Goal: Information Seeking & Learning: Learn about a topic

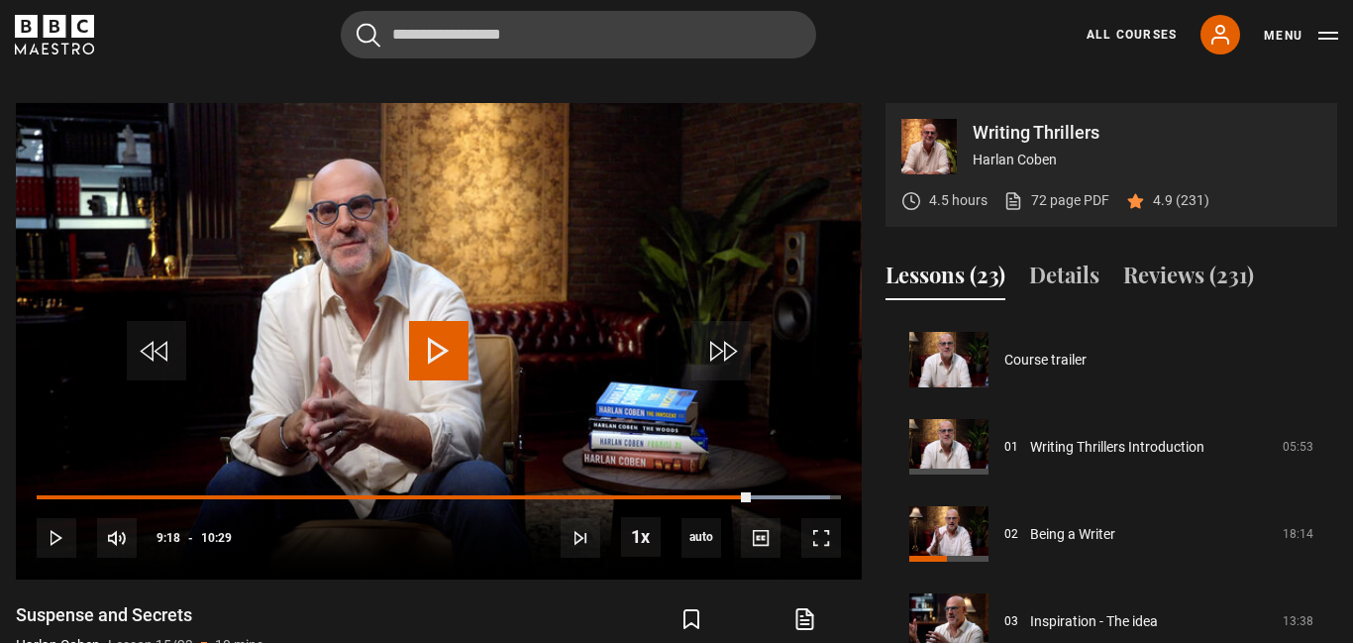
scroll to position [1220, 0]
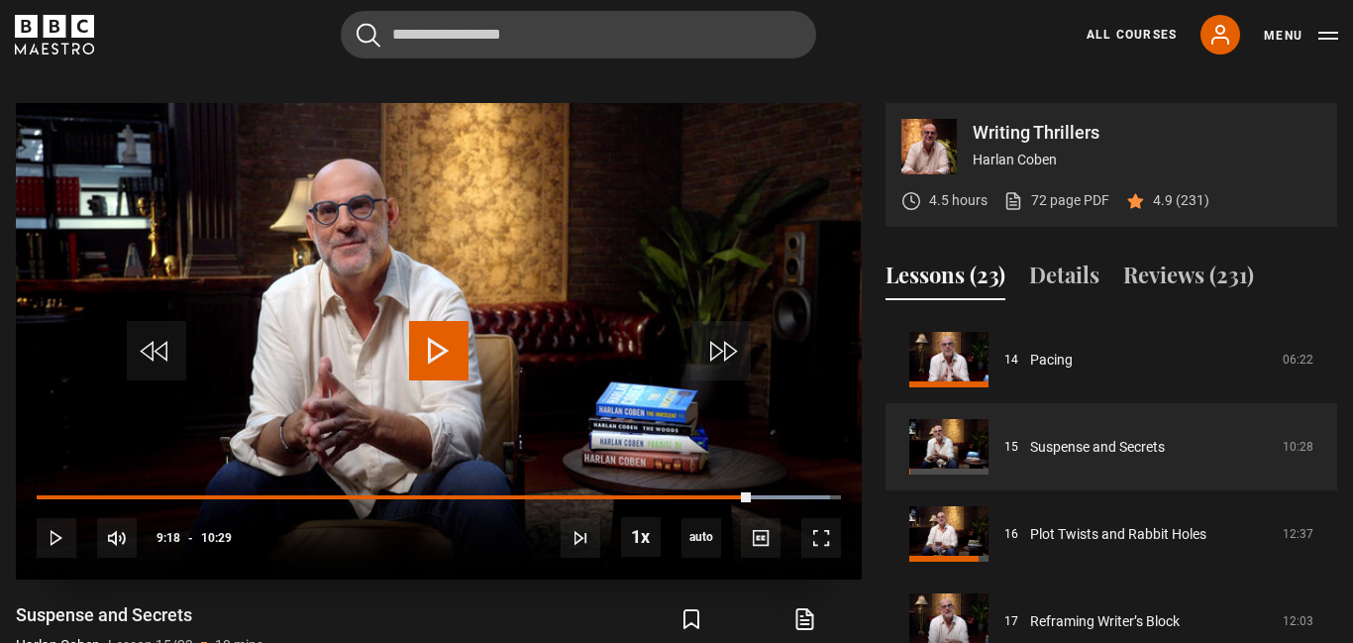
click at [432, 336] on span "Video Player" at bounding box center [438, 350] width 59 height 59
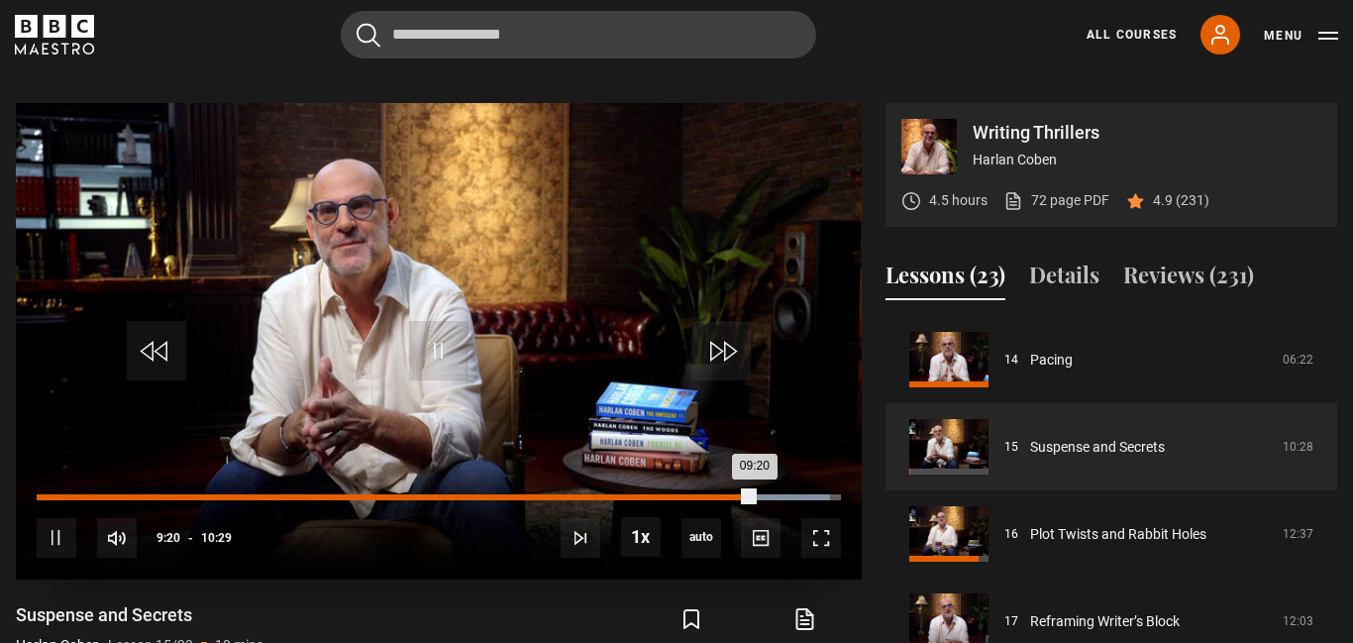
click at [37, 494] on div "00:00" at bounding box center [38, 497] width 3 height 6
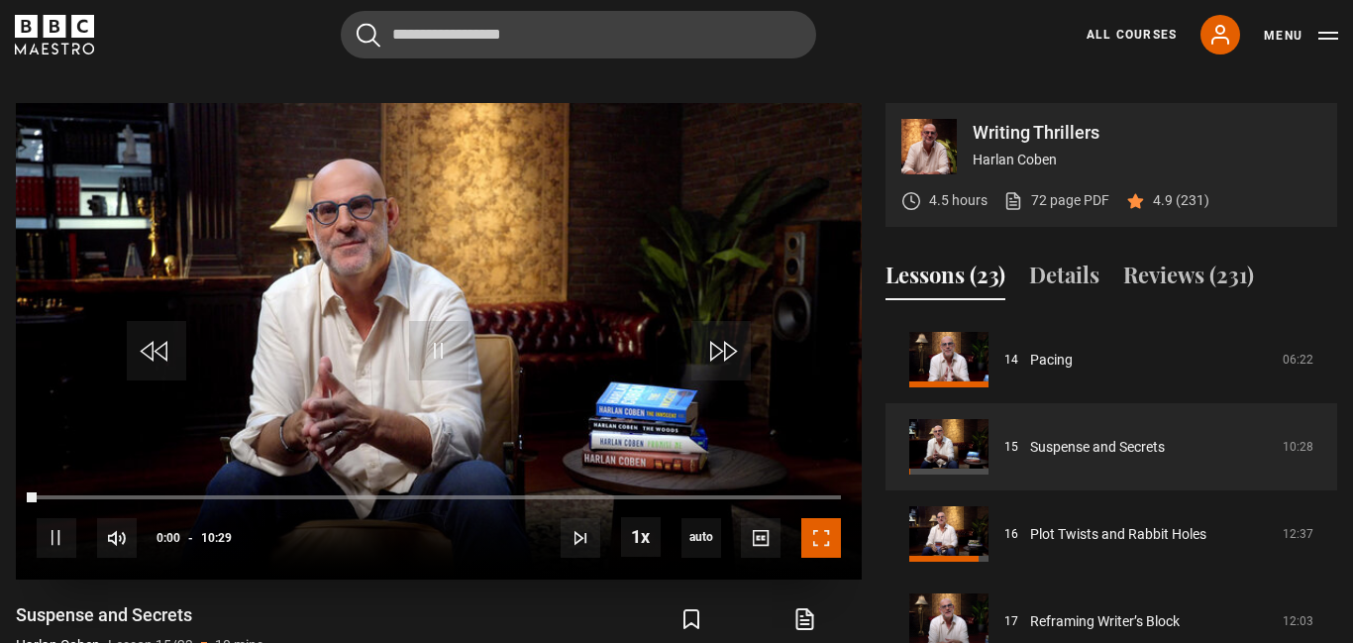
click at [817, 530] on span "Video Player" at bounding box center [821, 538] width 40 height 40
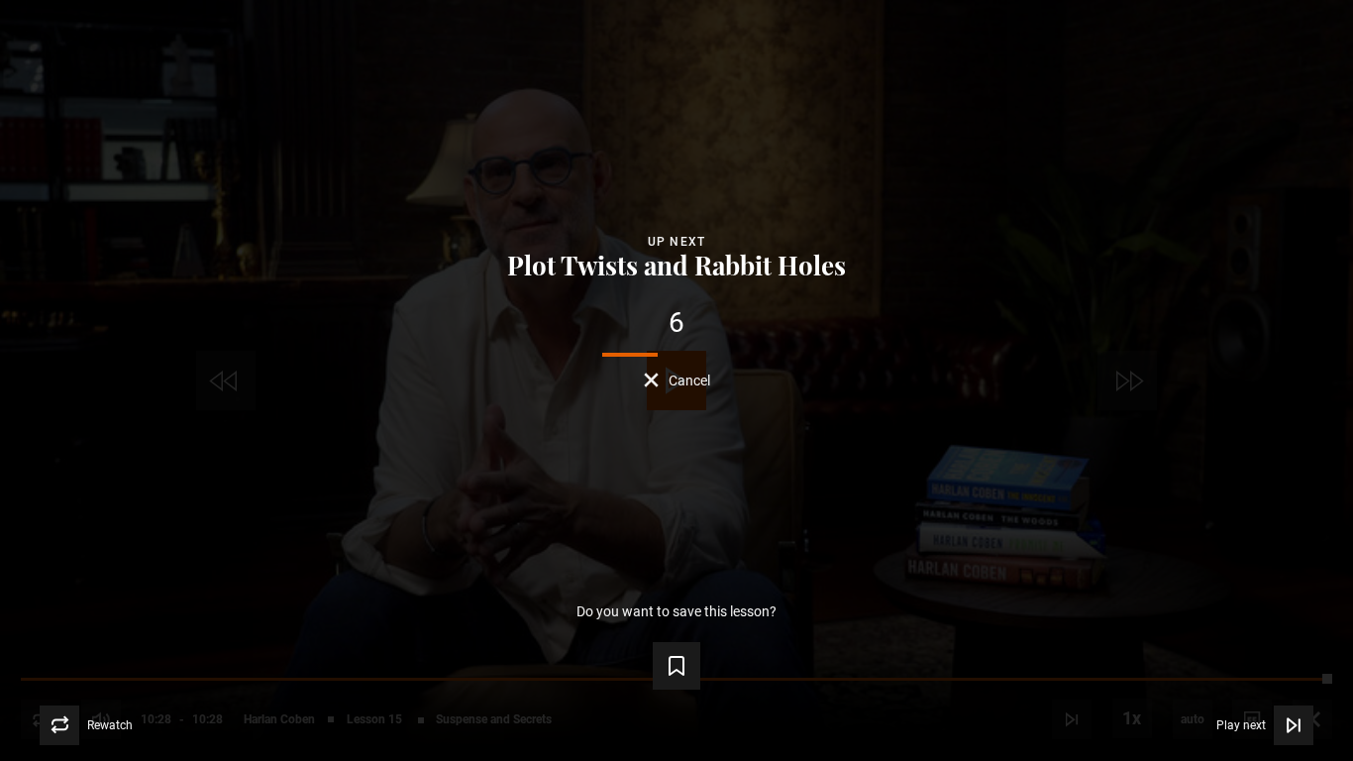
click at [680, 378] on span "Cancel" at bounding box center [689, 380] width 42 height 14
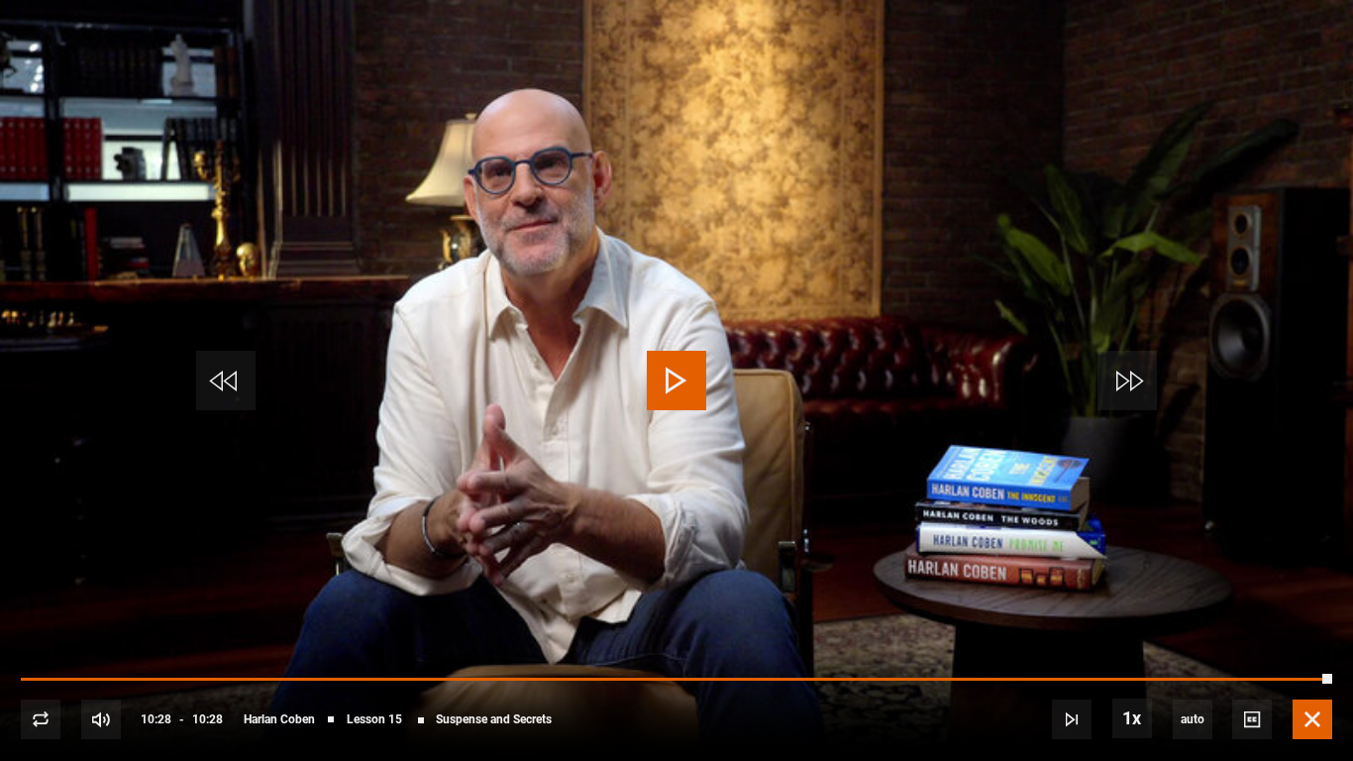
click at [1307, 642] on span "Video Player" at bounding box center [1312, 719] width 40 height 40
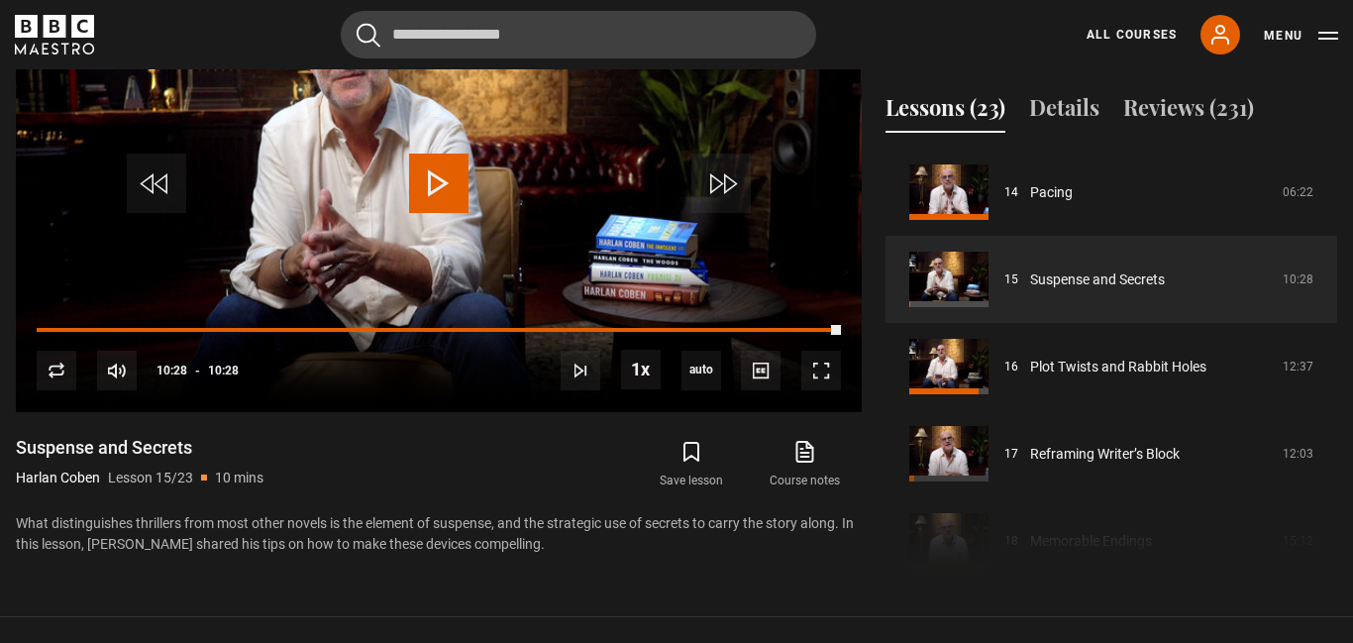
scroll to position [972, 0]
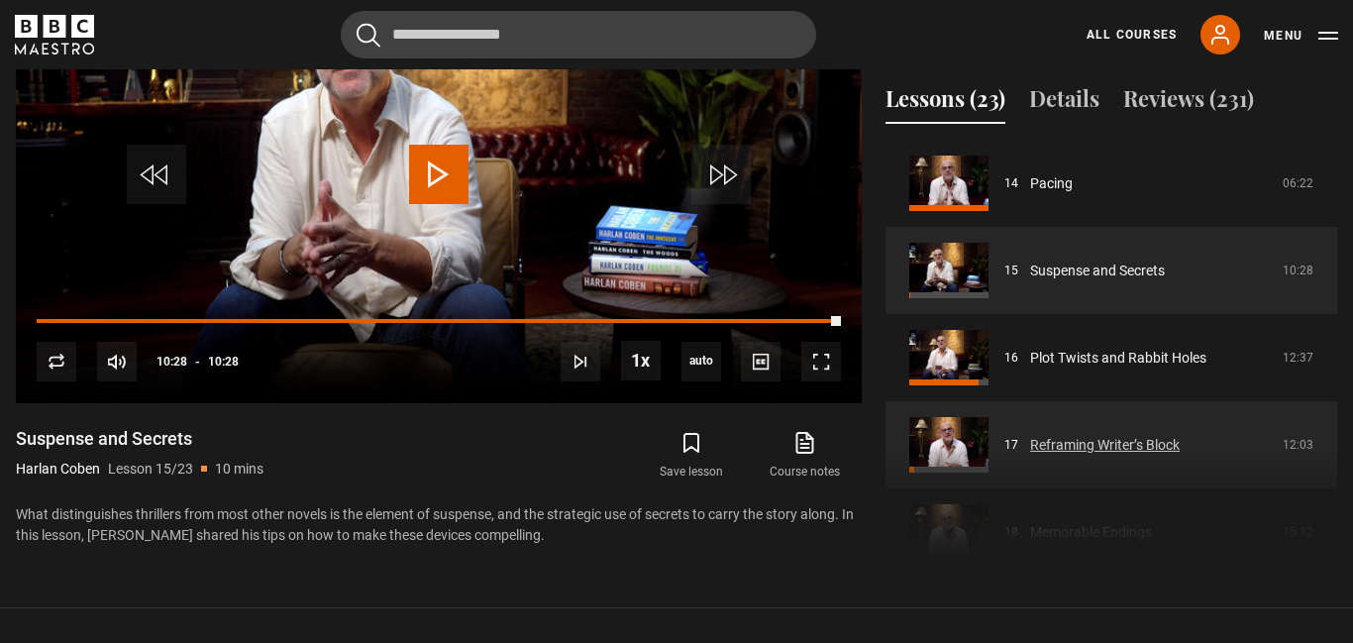
click at [1084, 435] on link "Reframing Writer’s Block" at bounding box center [1105, 445] width 150 height 21
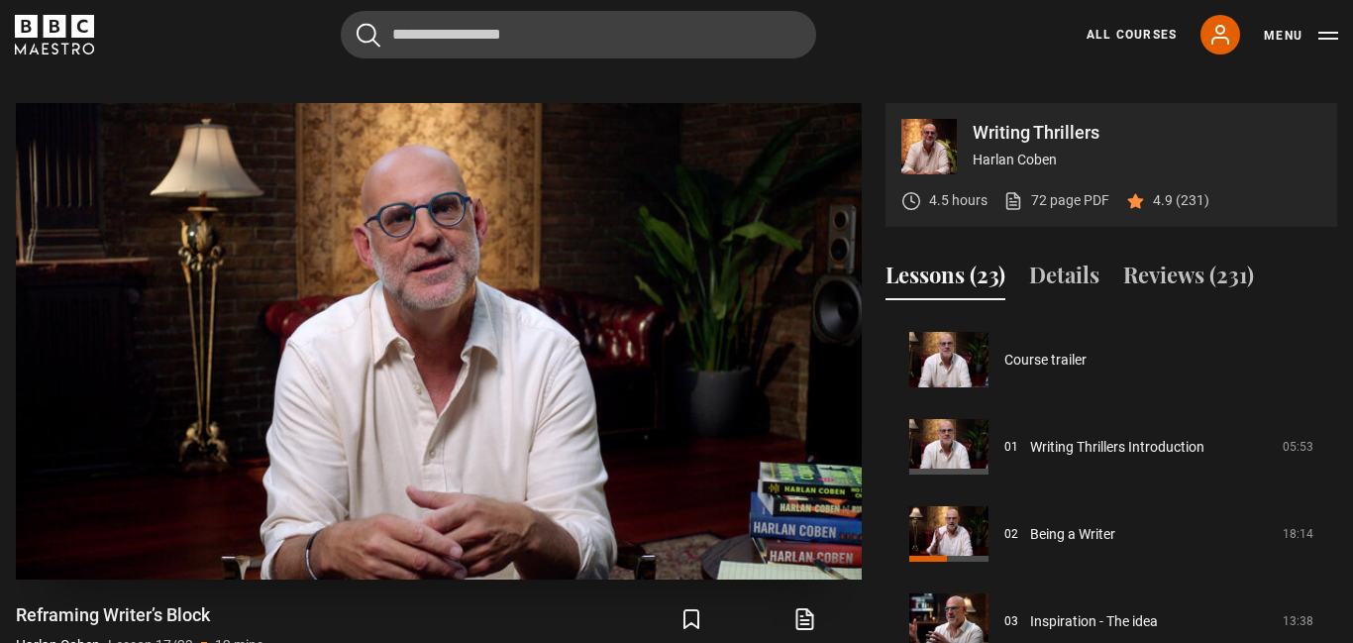
scroll to position [1394, 0]
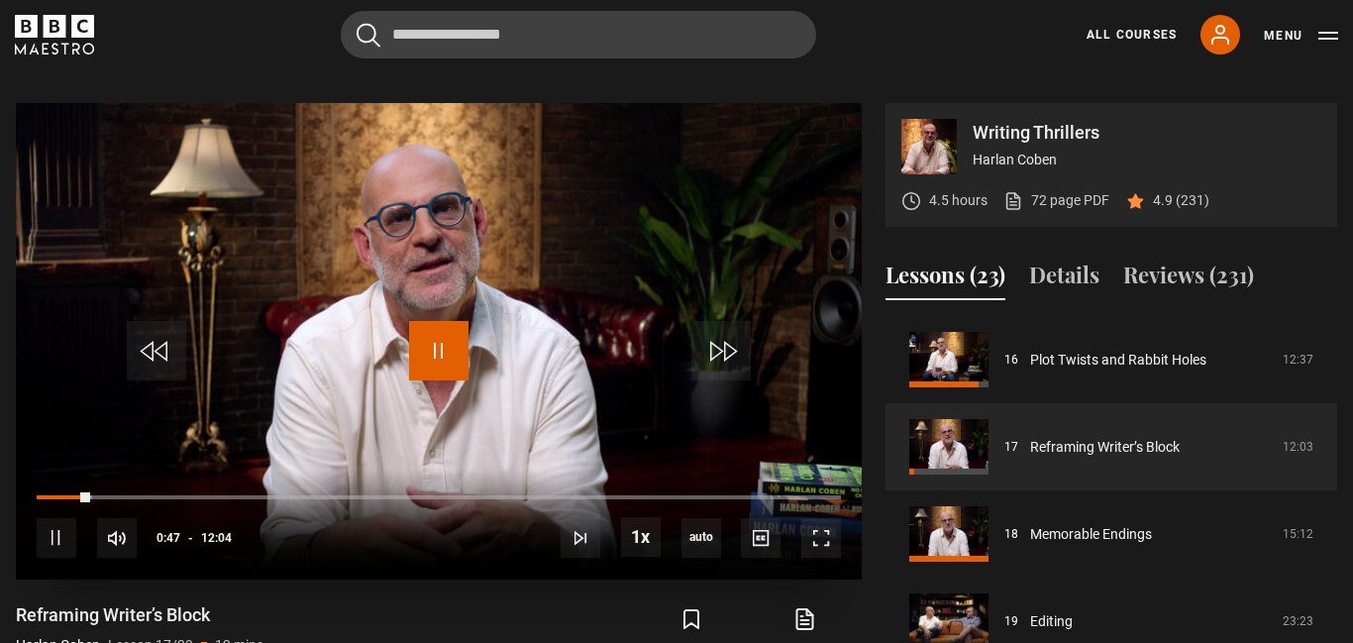
click at [429, 338] on span "Video Player" at bounding box center [438, 350] width 59 height 59
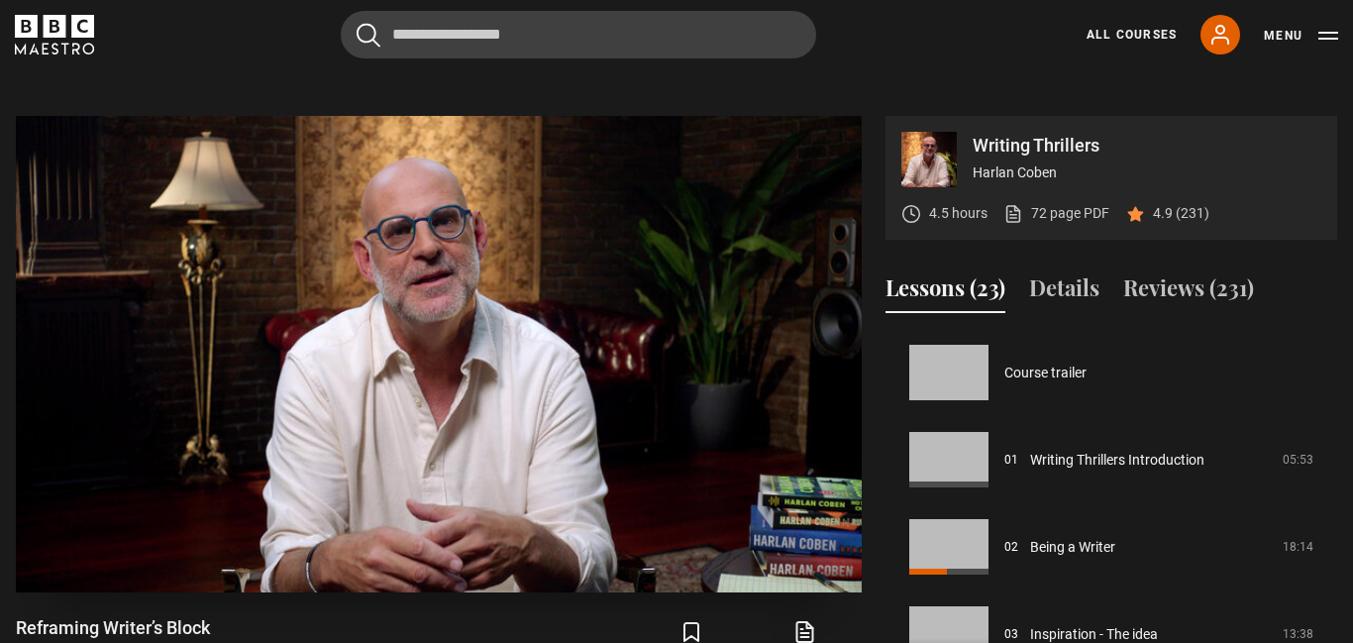
scroll to position [1394, 0]
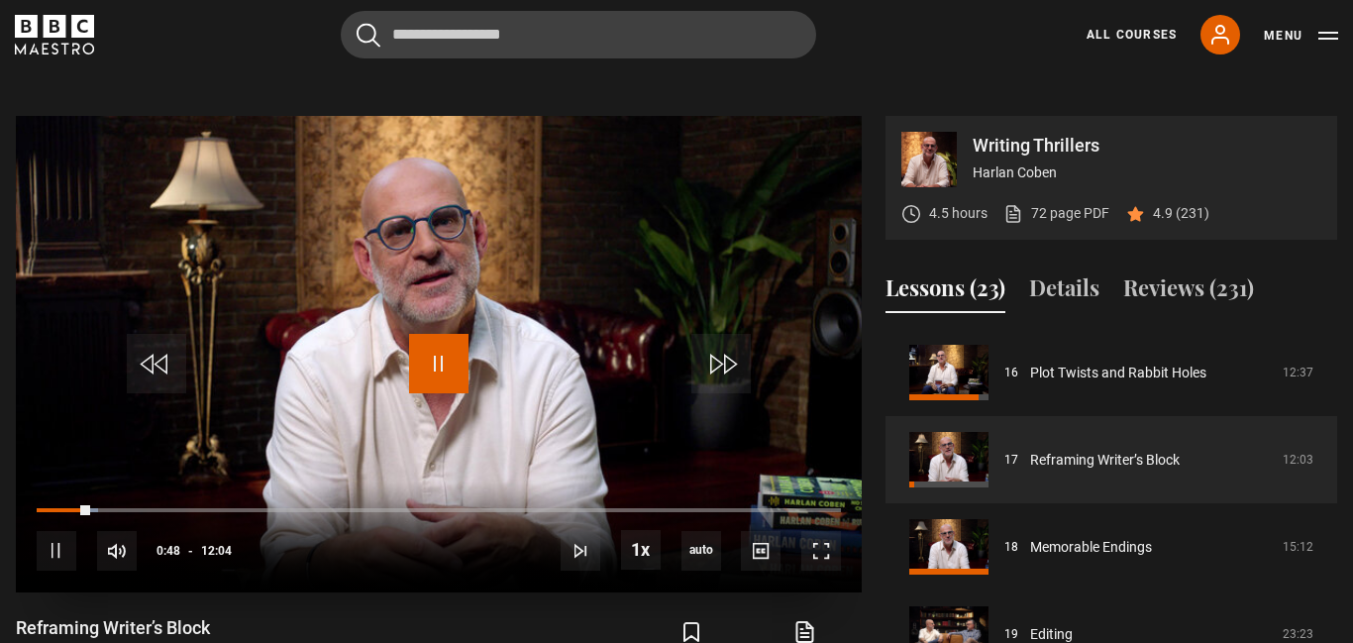
click at [432, 350] on span "Video Player" at bounding box center [438, 363] width 59 height 59
click at [38, 507] on div "00:00" at bounding box center [39, 510] width 3 height 6
click at [822, 532] on span "Video Player" at bounding box center [821, 551] width 40 height 40
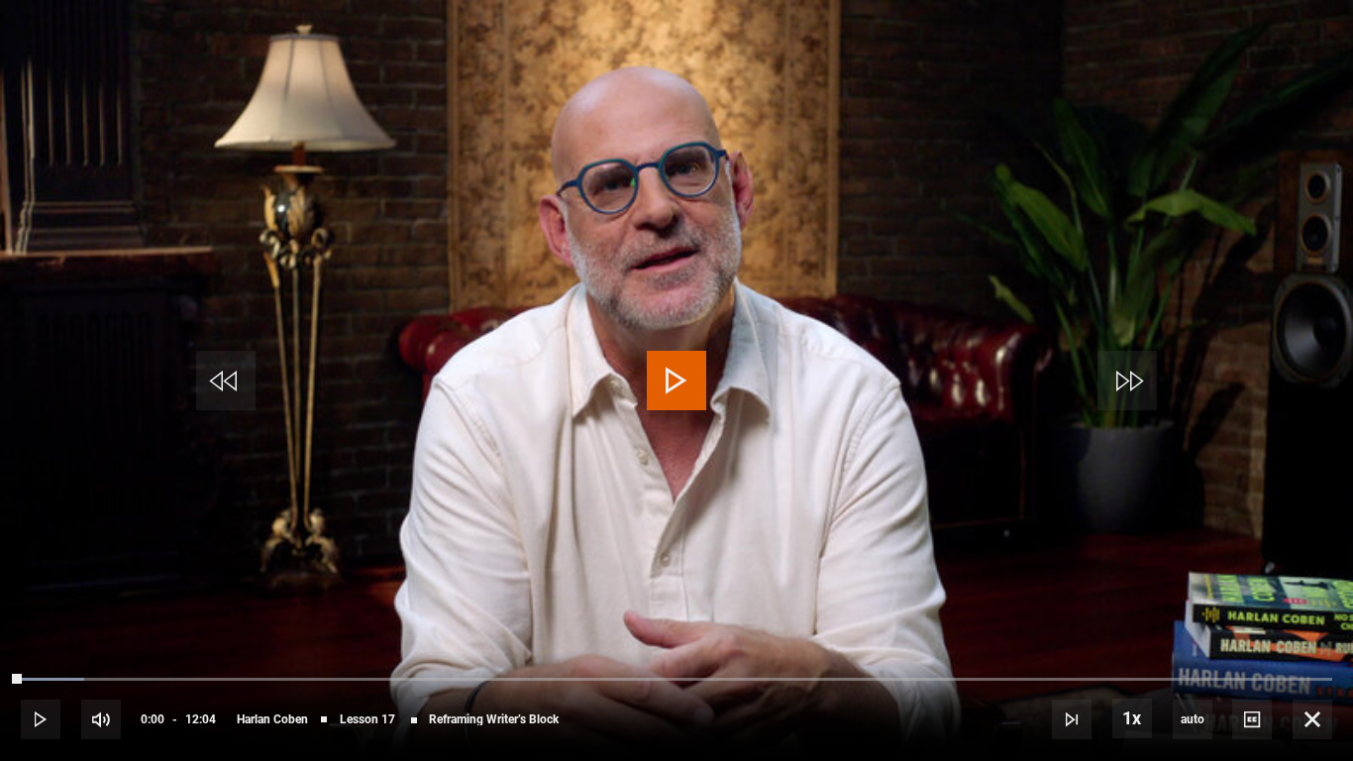
click at [668, 388] on span "Video Player" at bounding box center [676, 380] width 59 height 59
click at [1303, 642] on span "Video Player" at bounding box center [1312, 719] width 40 height 40
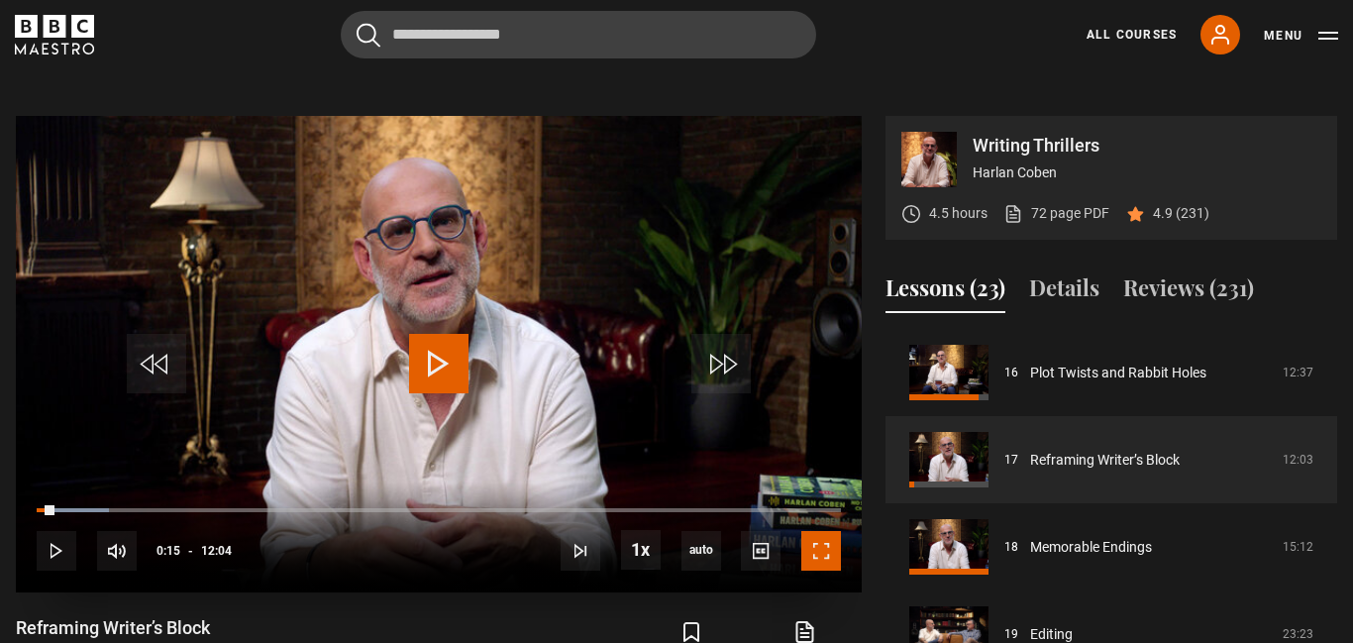
click at [814, 531] on span "Video Player" at bounding box center [821, 551] width 40 height 40
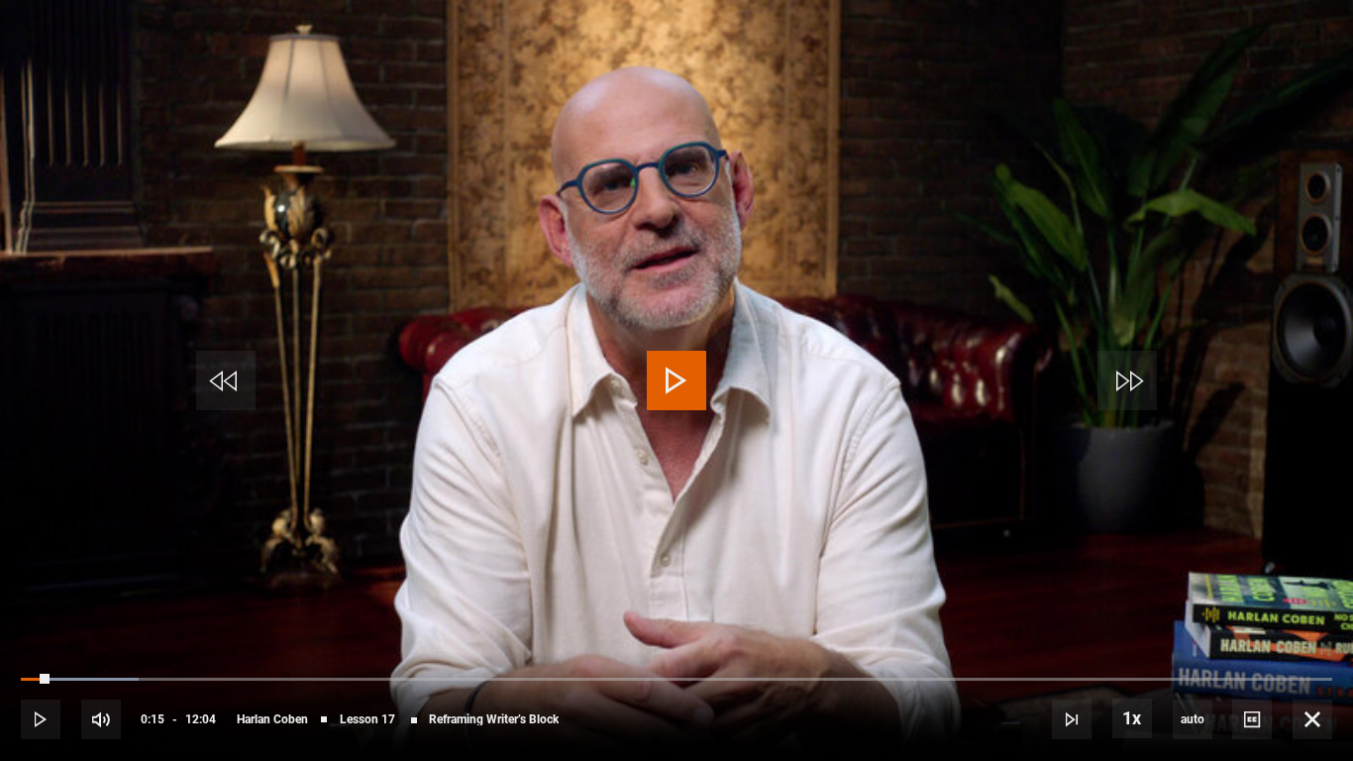
click at [695, 370] on span "Video Player" at bounding box center [676, 380] width 59 height 59
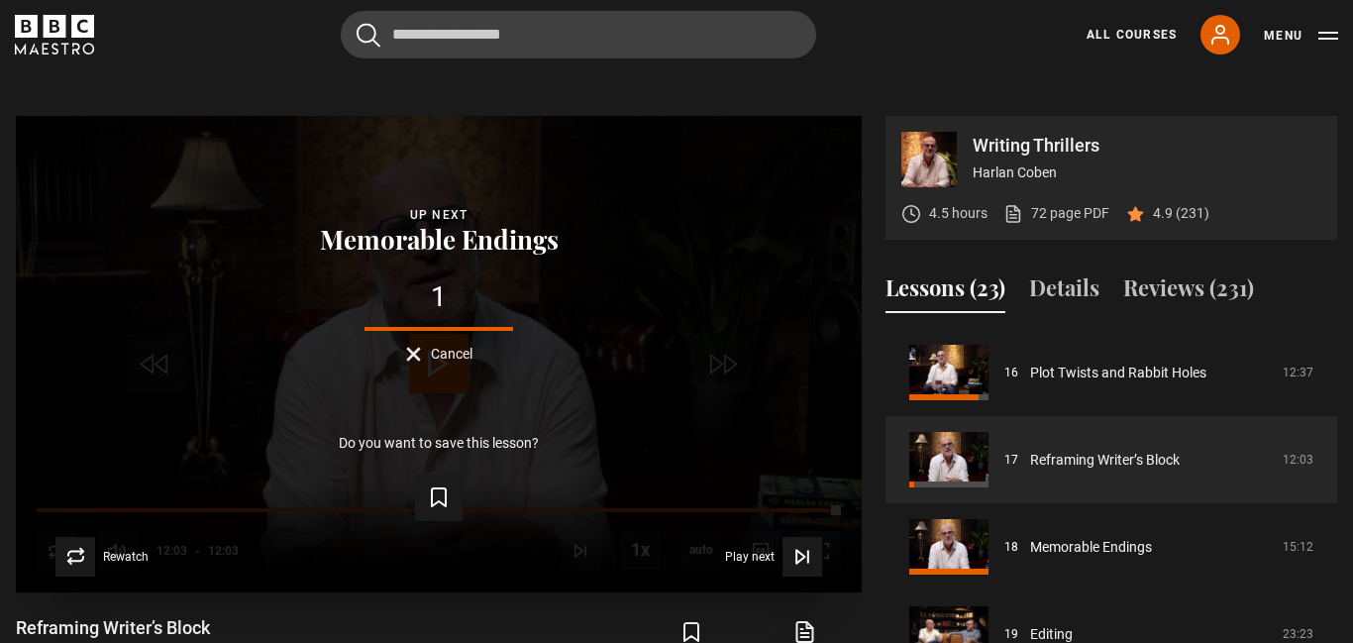
click at [440, 320] on video-js "Video Player is loading. Play Lesson Reframing Writer’s Block 10s Skip Back 10 …" at bounding box center [439, 353] width 846 height 475
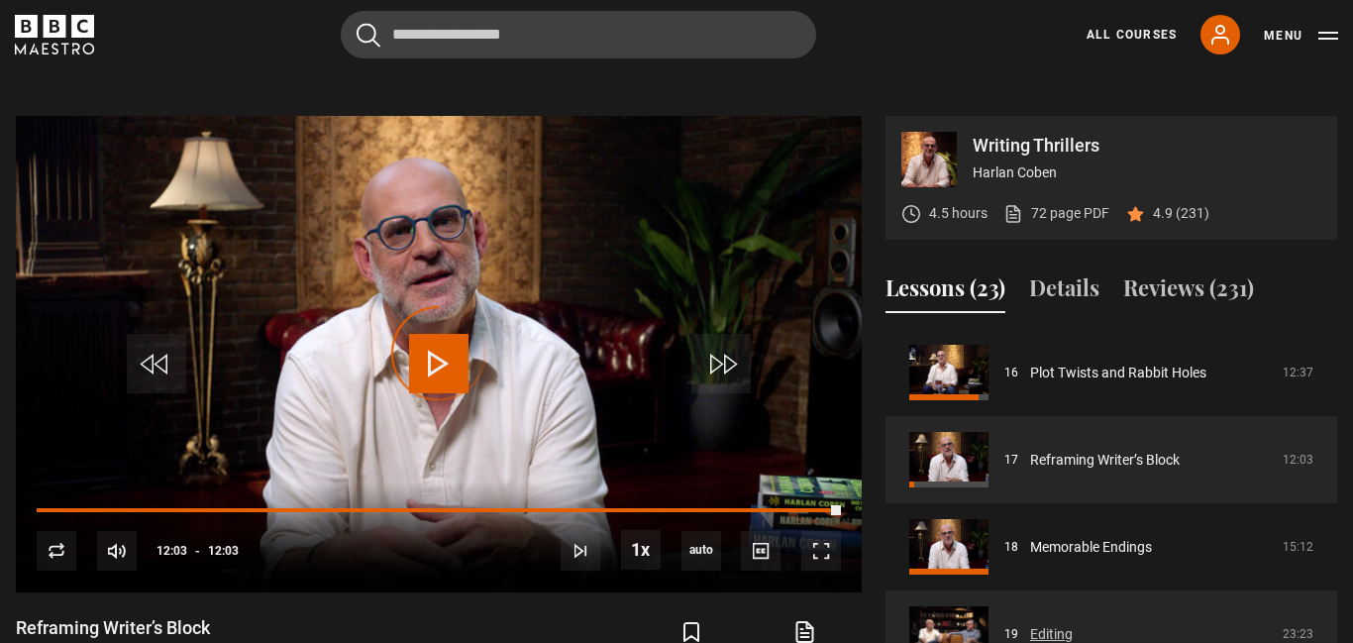
click at [1060, 624] on link "Editing" at bounding box center [1051, 634] width 43 height 21
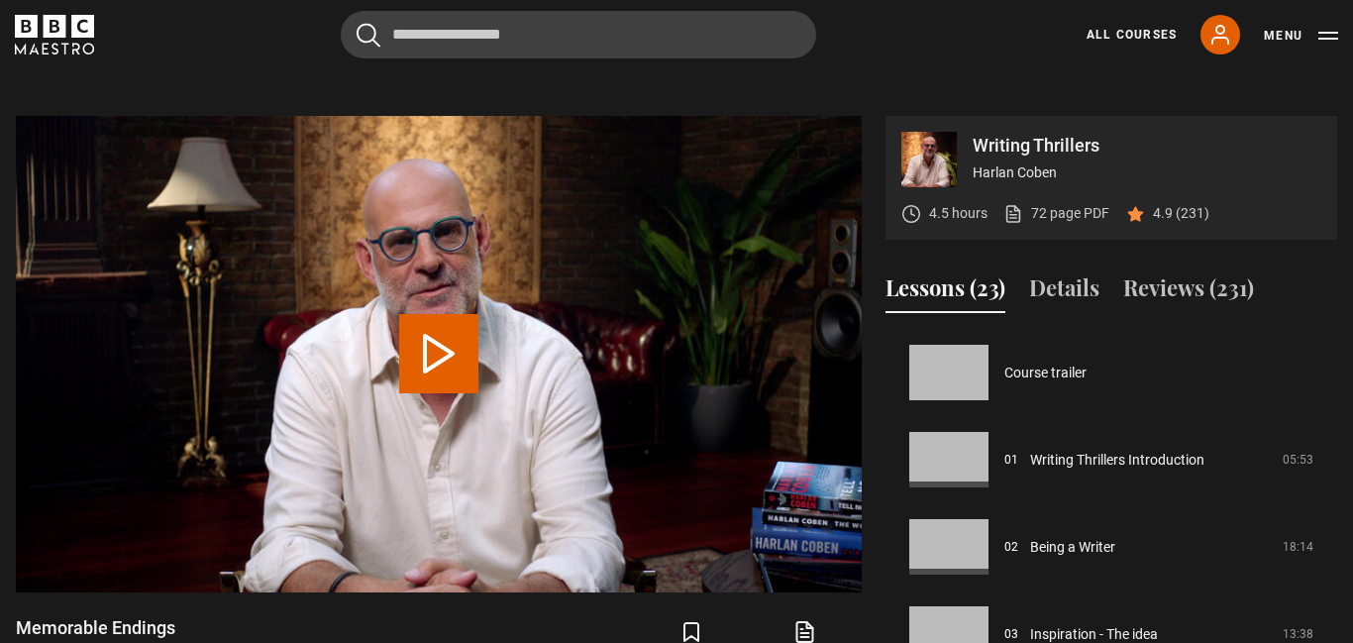
scroll to position [796, 0]
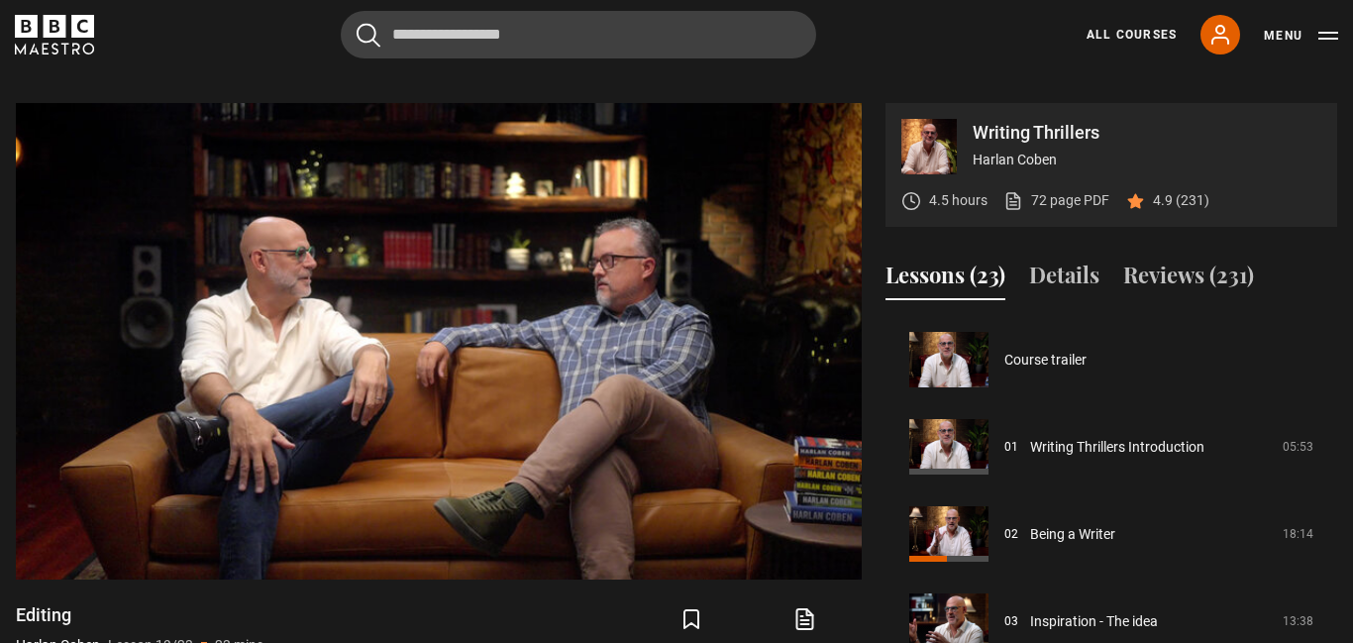
scroll to position [1569, 0]
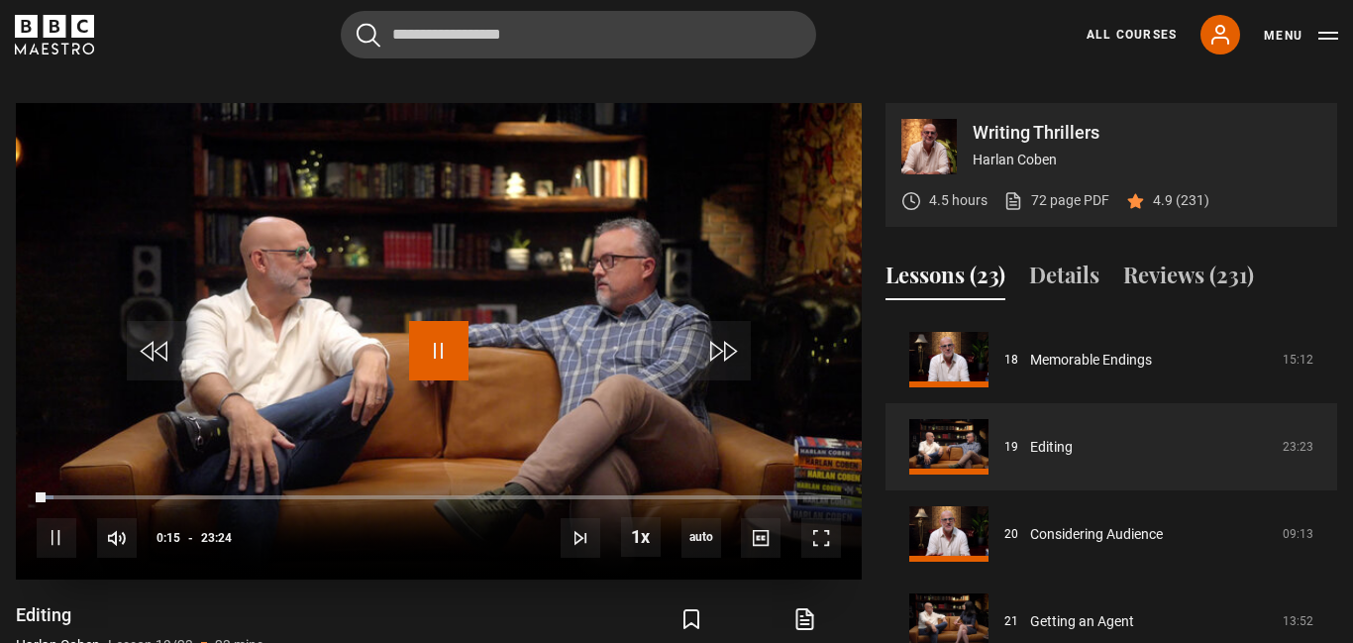
click at [458, 321] on span "Video Player" at bounding box center [438, 350] width 59 height 59
click at [425, 321] on span "Video Player" at bounding box center [438, 350] width 59 height 59
click at [824, 518] on span "Video Player" at bounding box center [821, 538] width 40 height 40
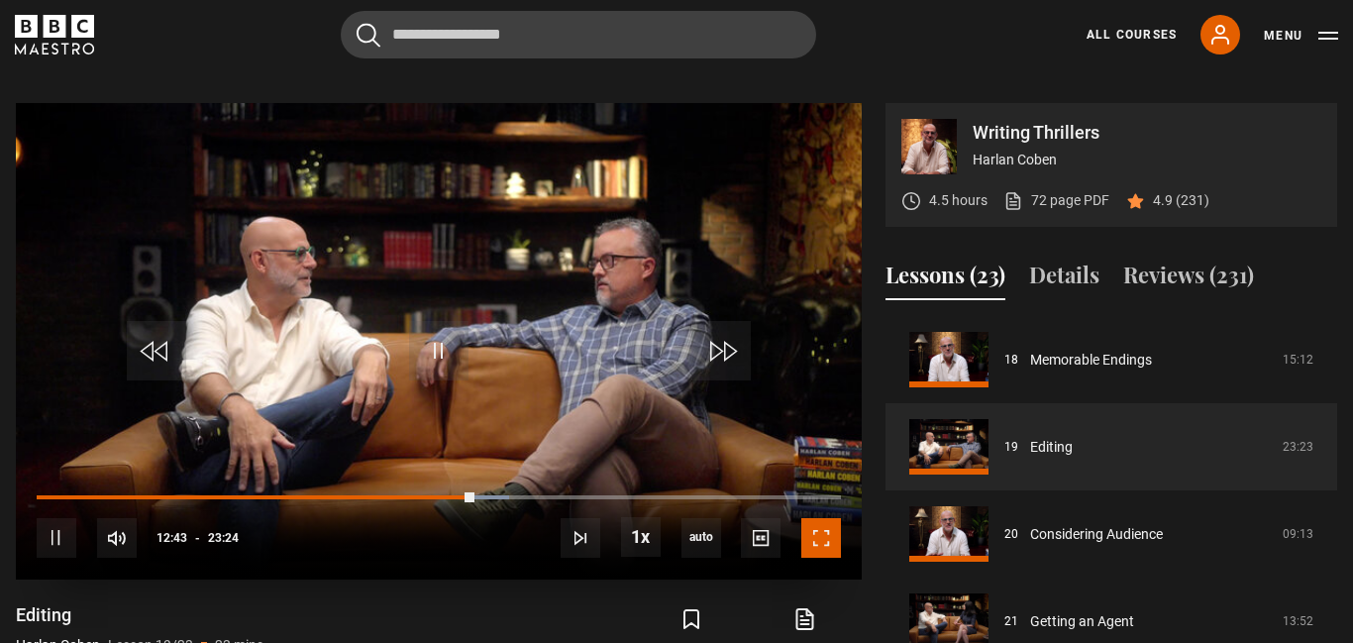
click at [819, 519] on span "Video Player" at bounding box center [821, 538] width 40 height 40
click at [828, 518] on span "Video Player" at bounding box center [821, 538] width 40 height 40
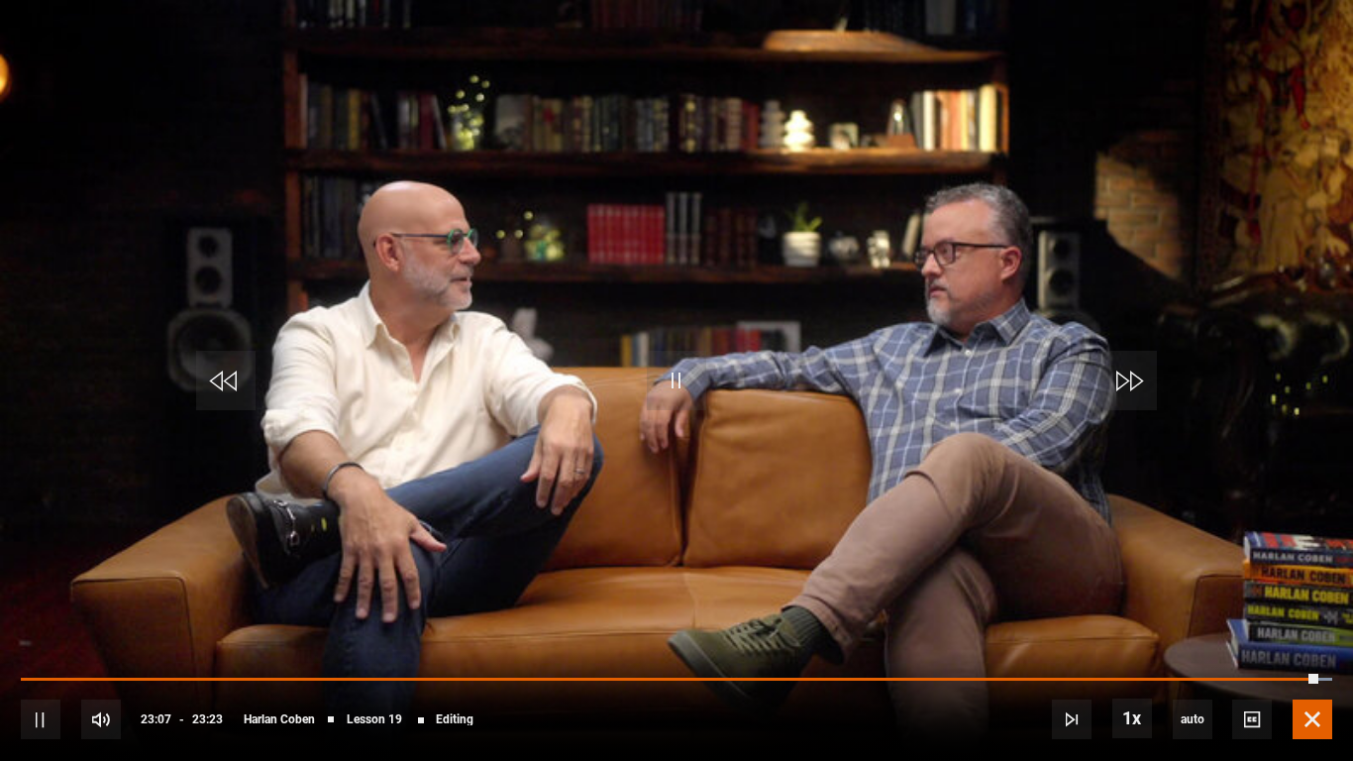
click at [1312, 642] on span "Video Player" at bounding box center [1312, 719] width 40 height 40
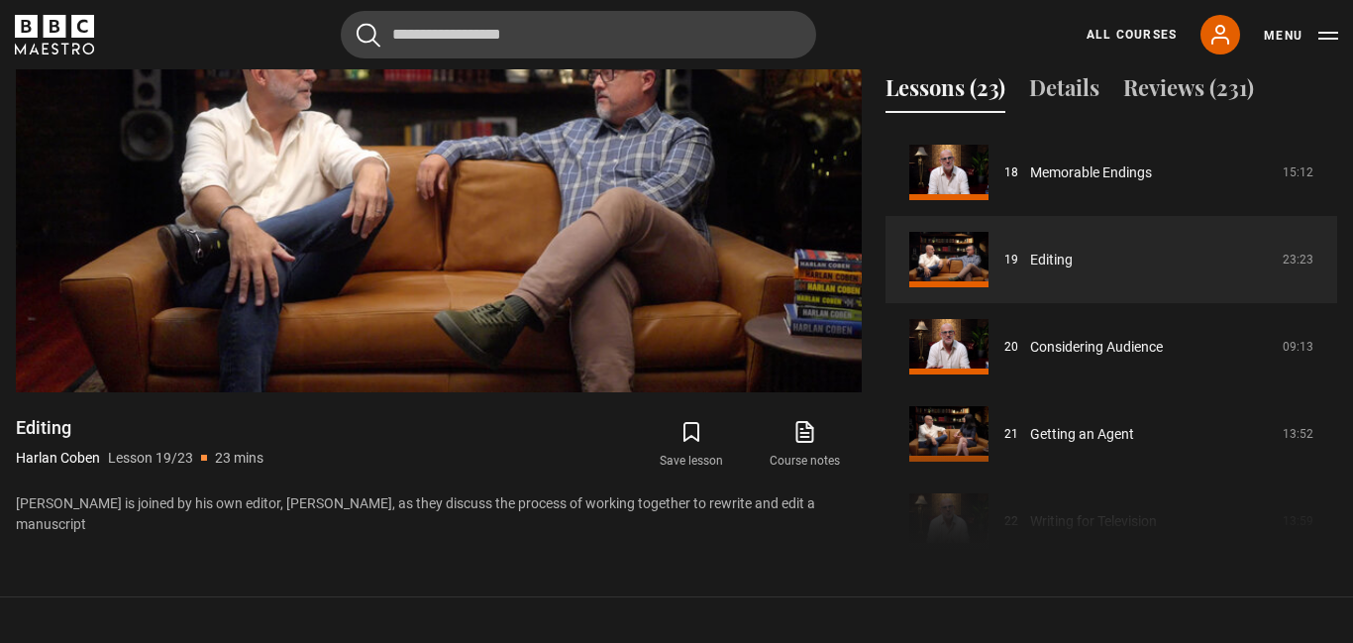
scroll to position [974, 0]
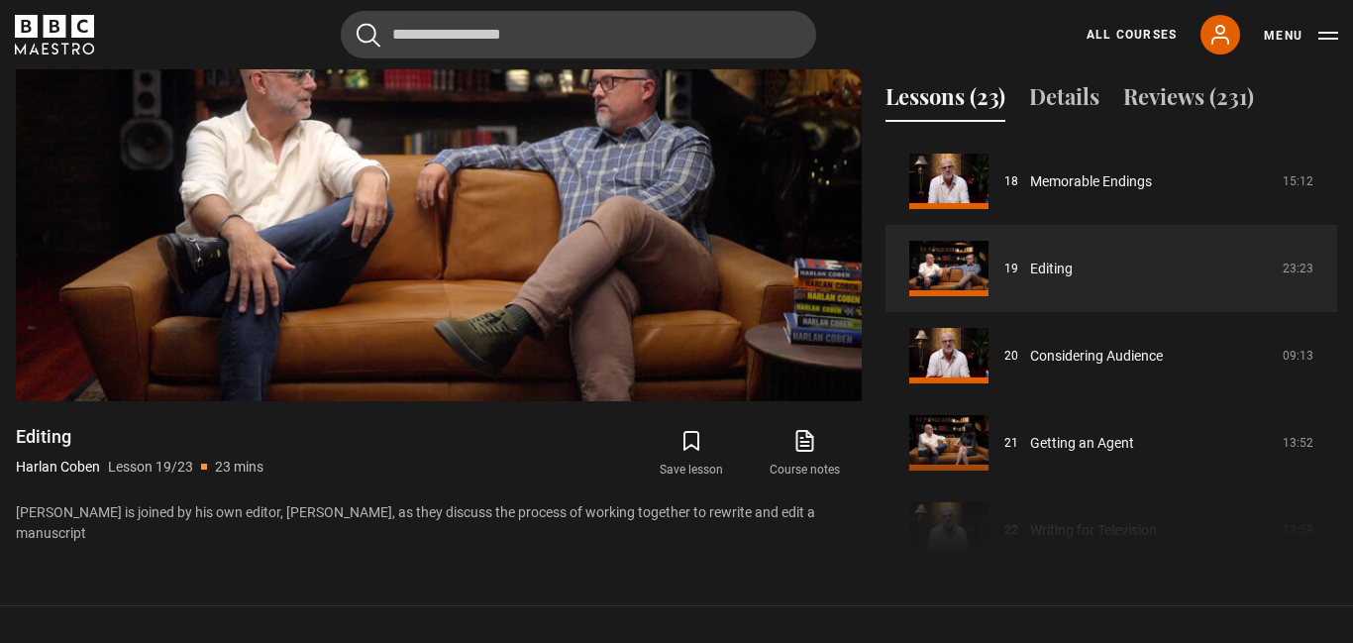
click at [1333, 444] on div "Course trailer 01 Writing Thrillers Introduction 05:53 02 Being a Writer 18:14 …" at bounding box center [1111, 352] width 452 height 428
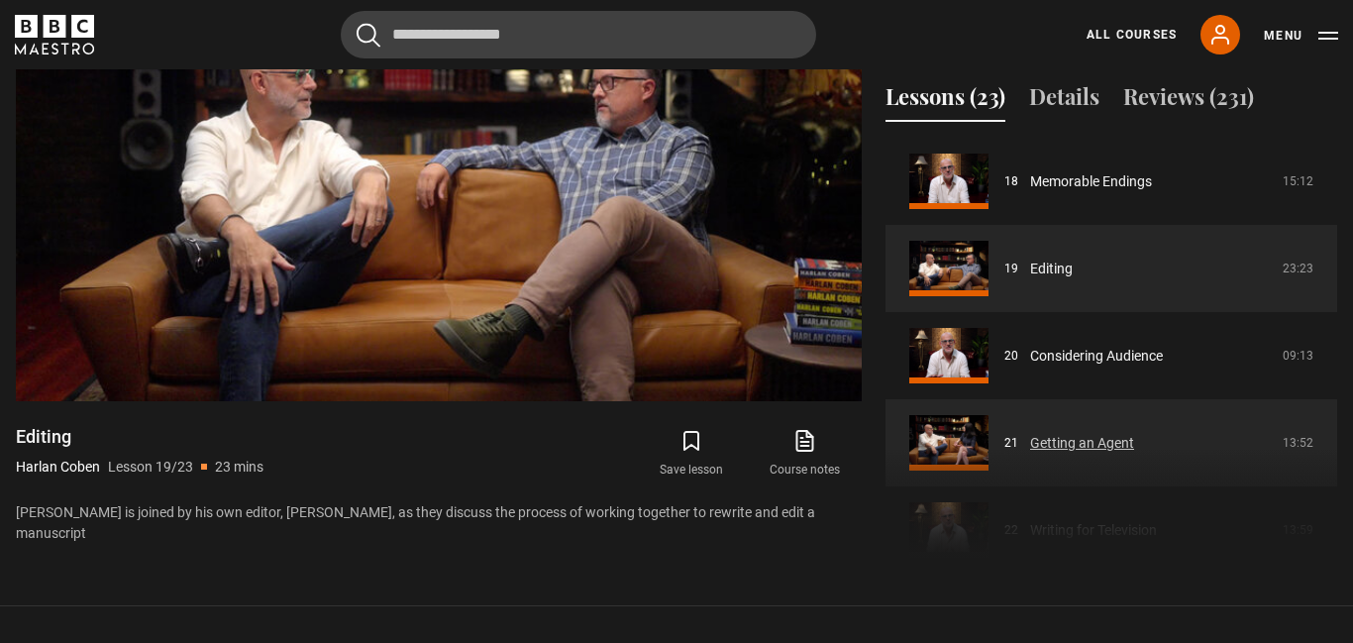
click at [1067, 433] on link "Getting an Agent" at bounding box center [1082, 443] width 104 height 21
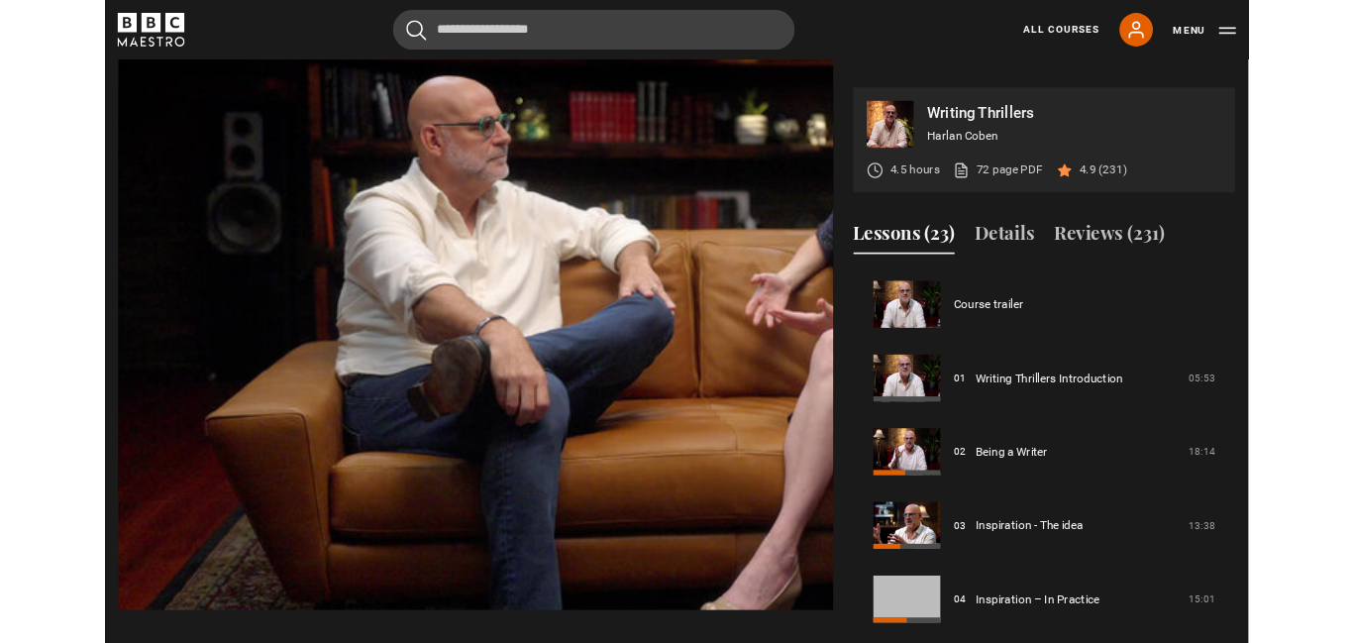
scroll to position [1664, 0]
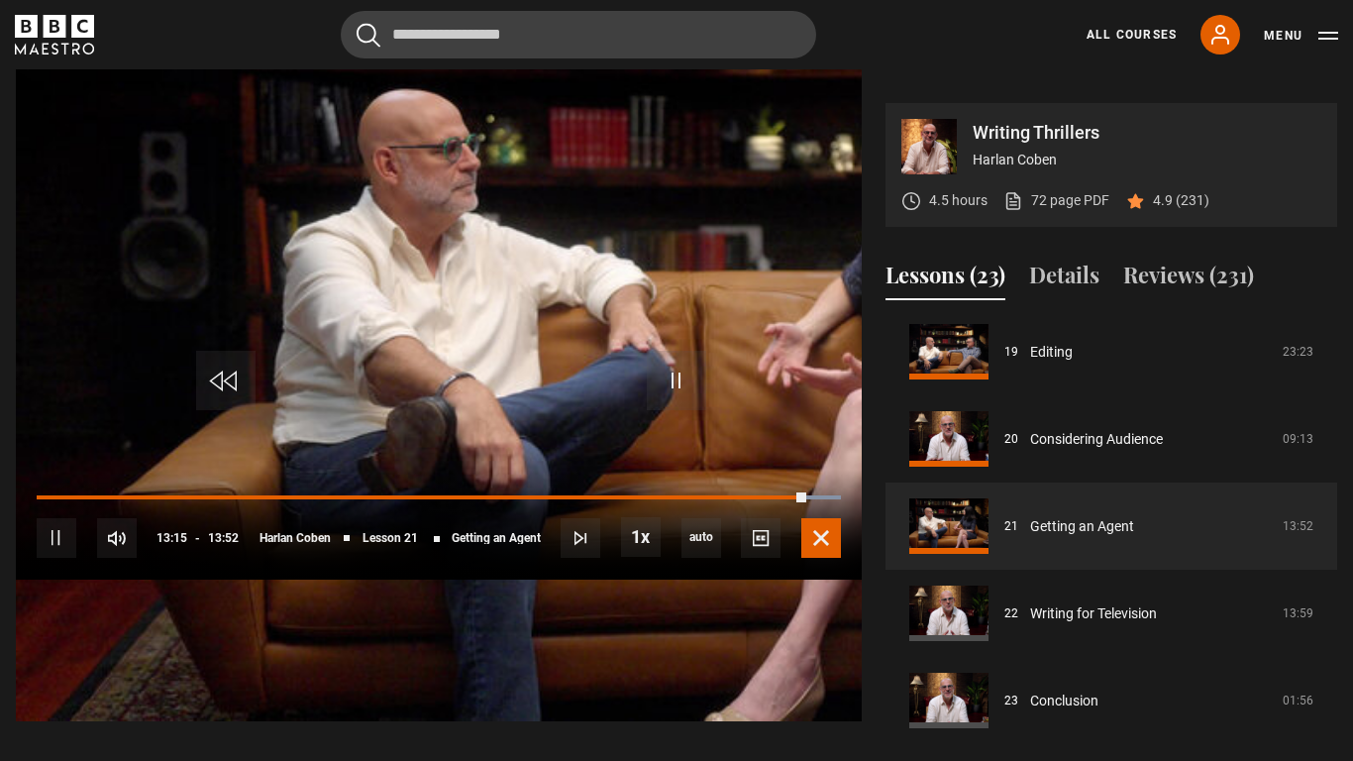
click at [841, 558] on span "Video Player" at bounding box center [821, 538] width 40 height 40
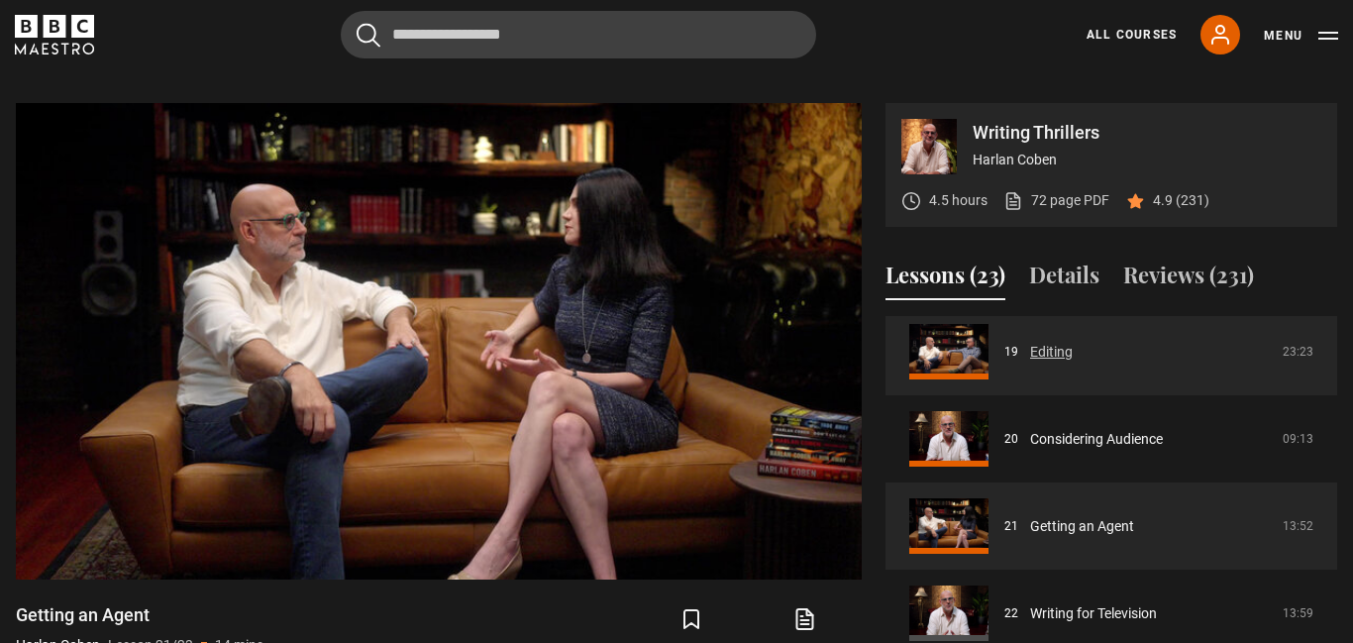
click at [1037, 342] on link "Editing" at bounding box center [1051, 352] width 43 height 21
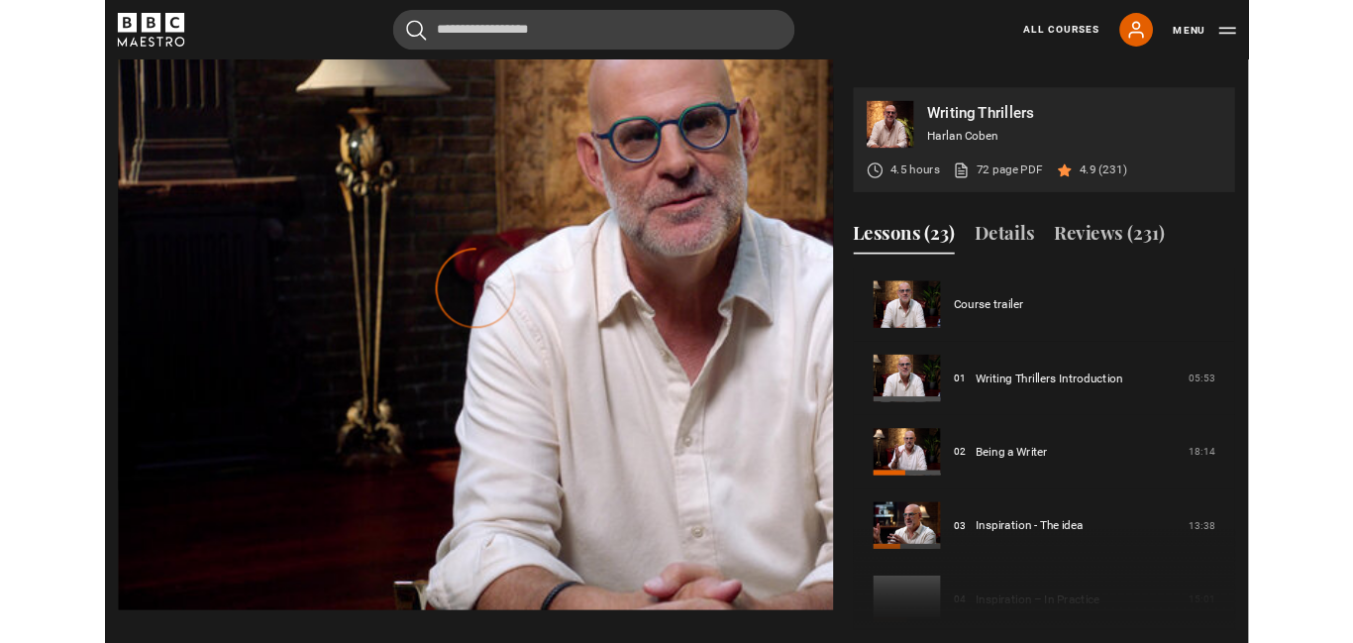
scroll to position [1481, 0]
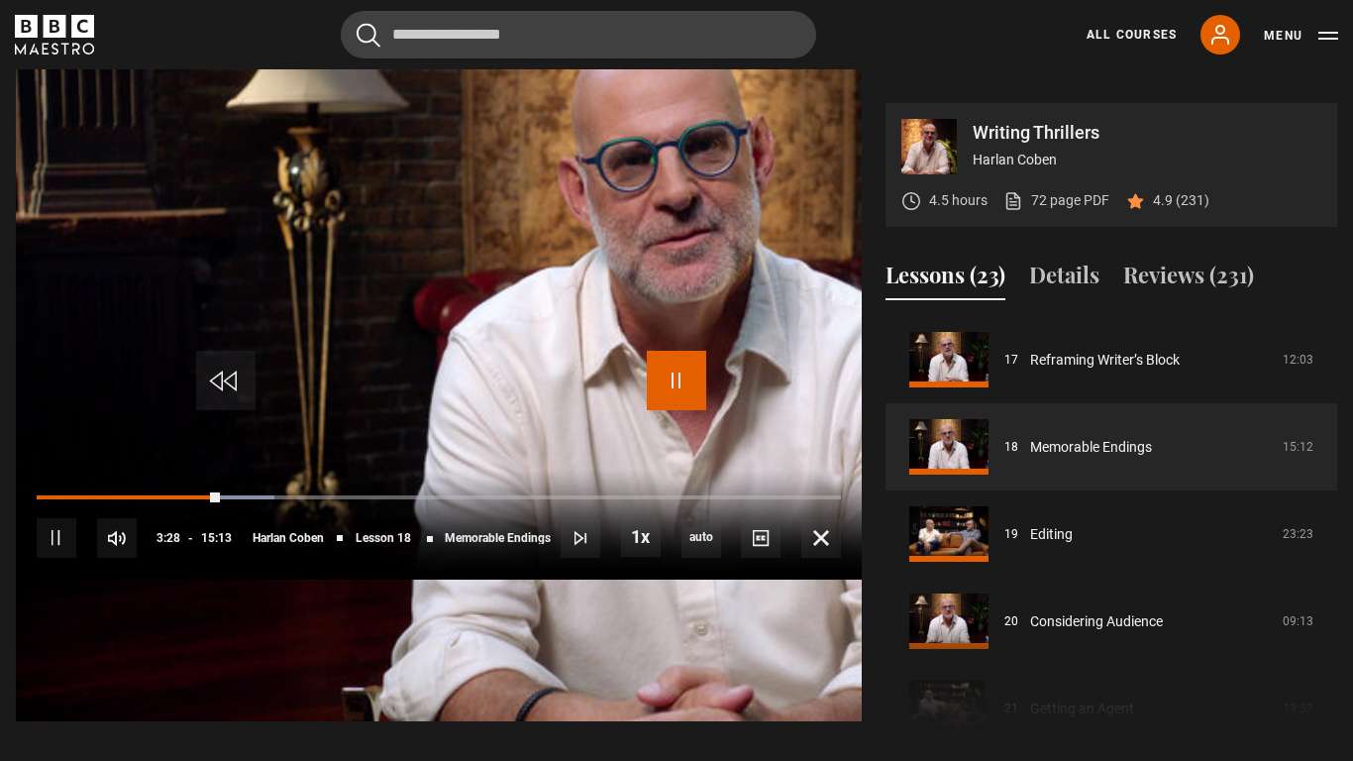
click at [695, 382] on span "Video Player" at bounding box center [676, 380] width 59 height 59
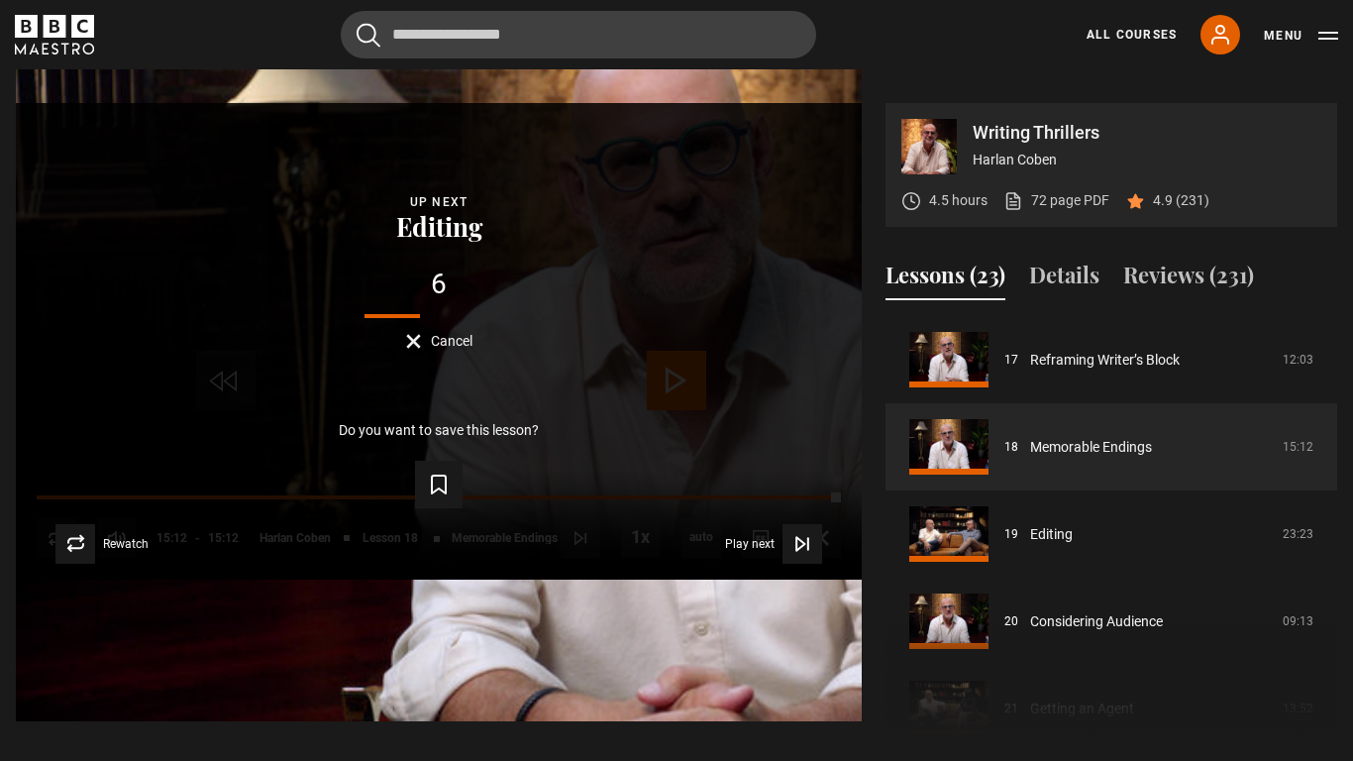
click at [472, 348] on span "Cancel" at bounding box center [452, 341] width 42 height 14
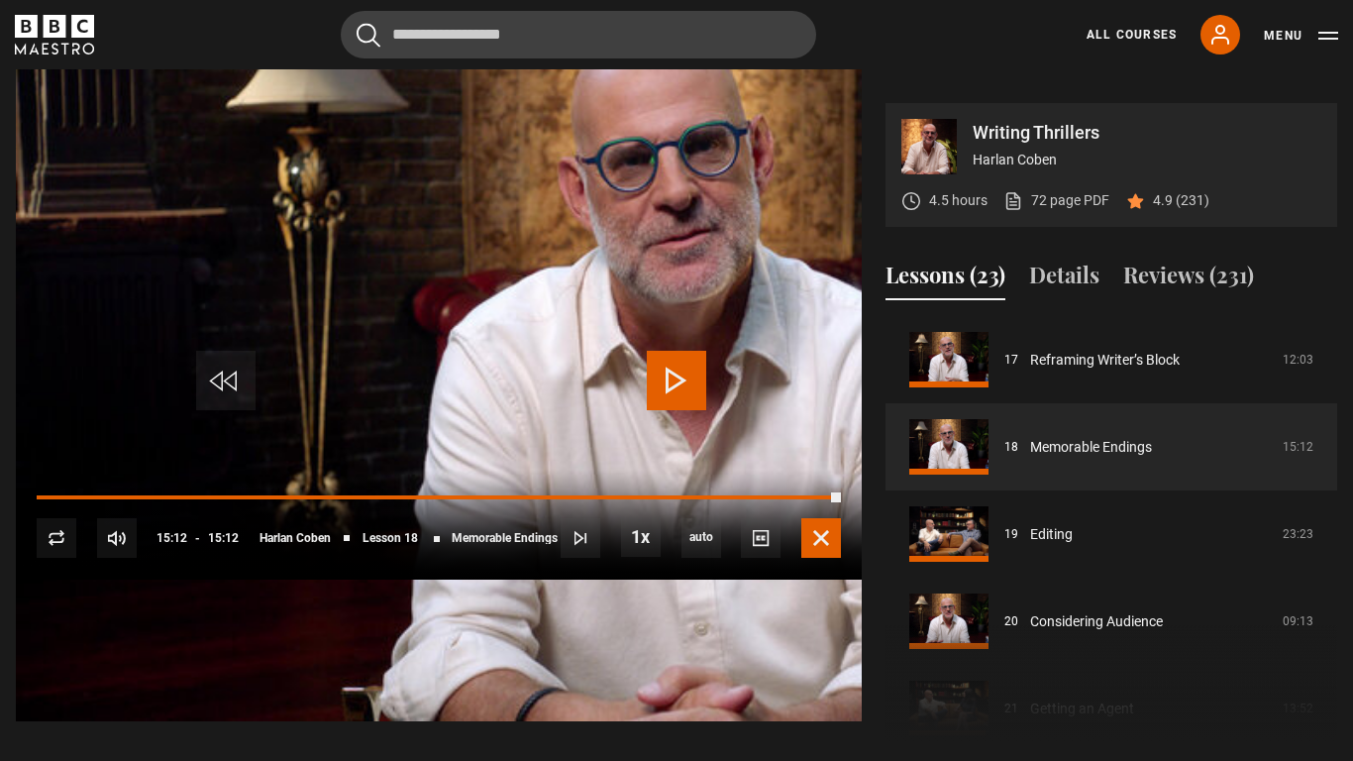
click at [841, 558] on span "Video Player" at bounding box center [821, 538] width 40 height 40
